Goal: Task Accomplishment & Management: Complete application form

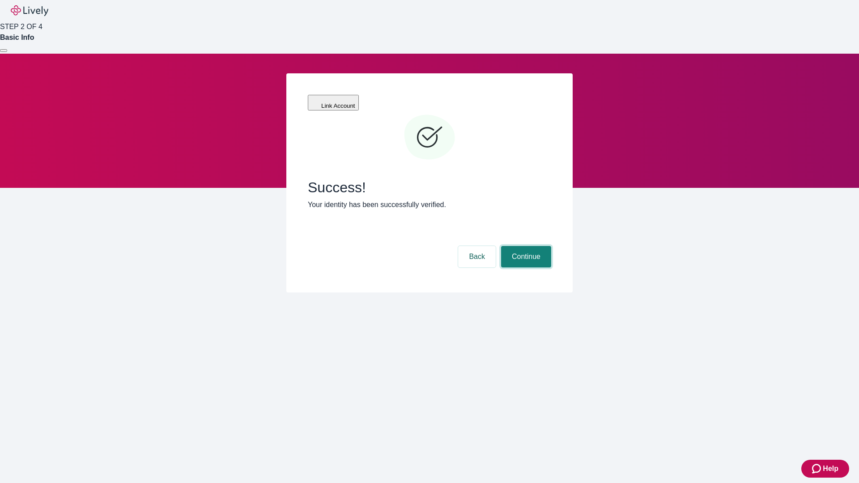
click at [525, 246] on button "Continue" at bounding box center [526, 256] width 50 height 21
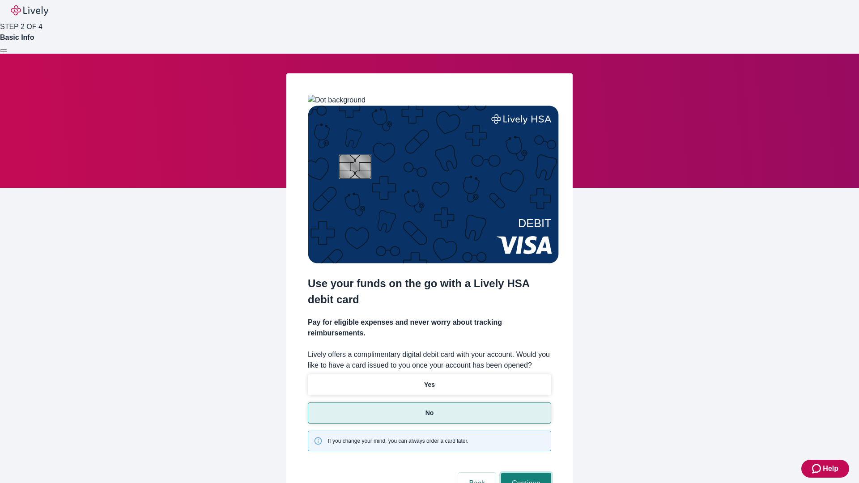
click at [525, 473] on button "Continue" at bounding box center [526, 483] width 50 height 21
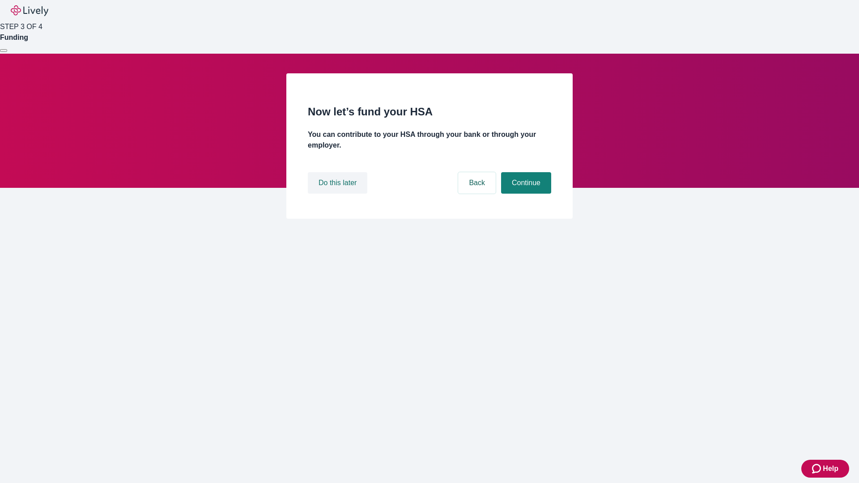
click at [339, 194] on button "Do this later" at bounding box center [338, 182] width 60 height 21
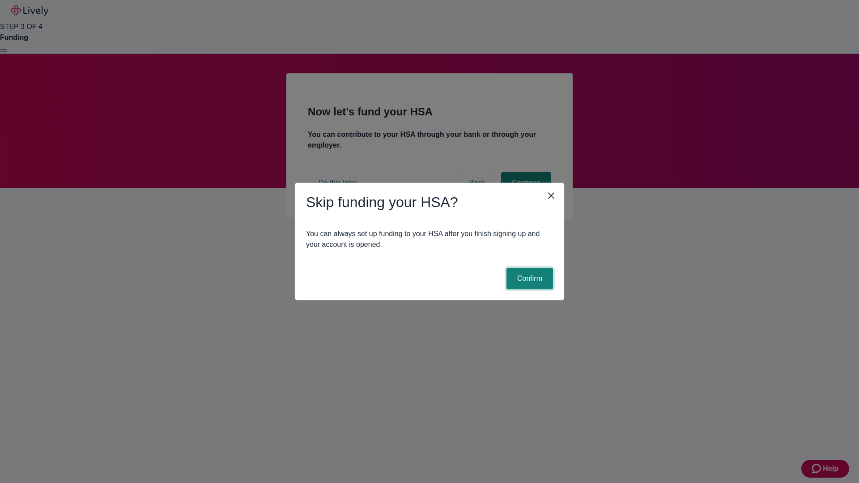
click at [528, 279] on button "Confirm" at bounding box center [529, 278] width 47 height 21
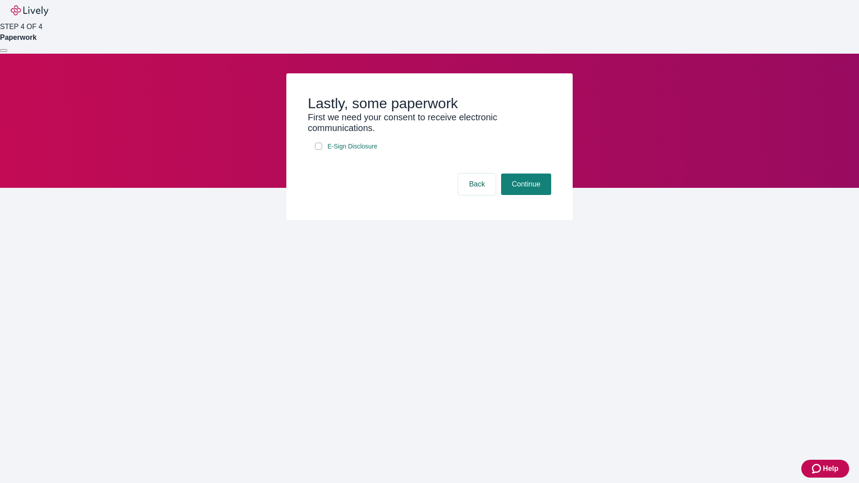
click at [319, 150] on input "E-Sign Disclosure" at bounding box center [318, 146] width 7 height 7
checkbox input "true"
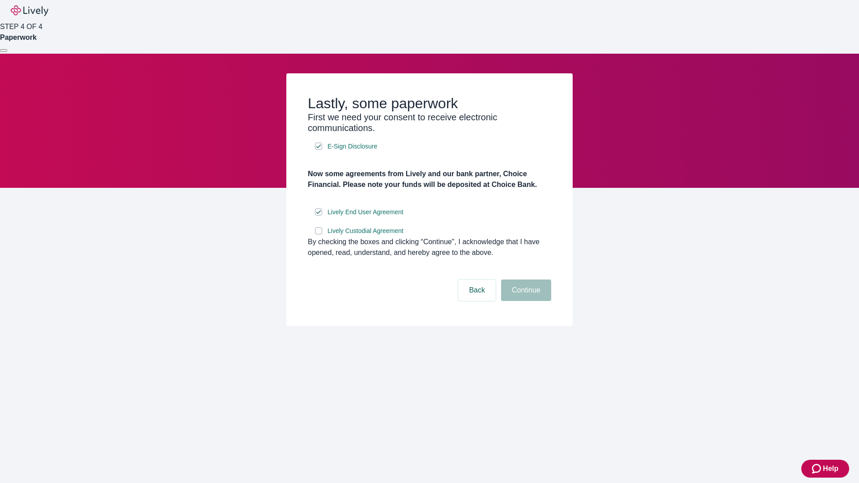
click at [319, 234] on input "Lively Custodial Agreement" at bounding box center [318, 230] width 7 height 7
checkbox input "true"
click at [525, 301] on button "Continue" at bounding box center [526, 290] width 50 height 21
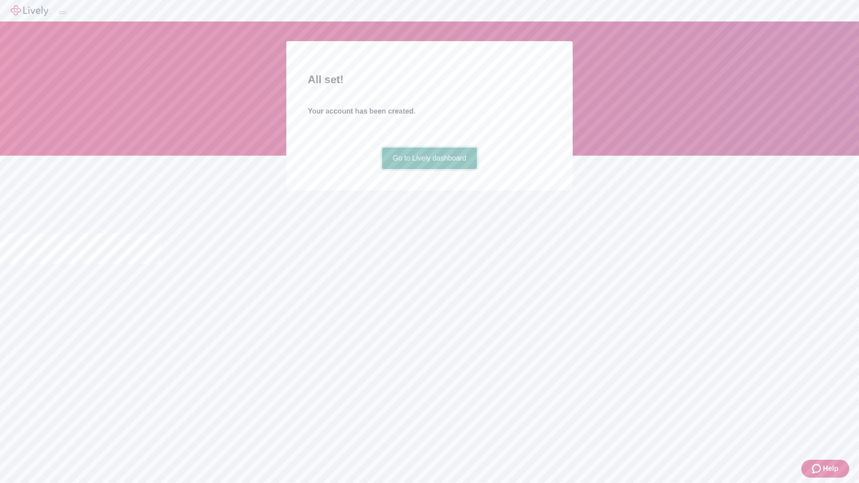
click at [429, 169] on link "Go to Lively dashboard" at bounding box center [429, 158] width 95 height 21
